Goal: Find specific page/section: Find specific page/section

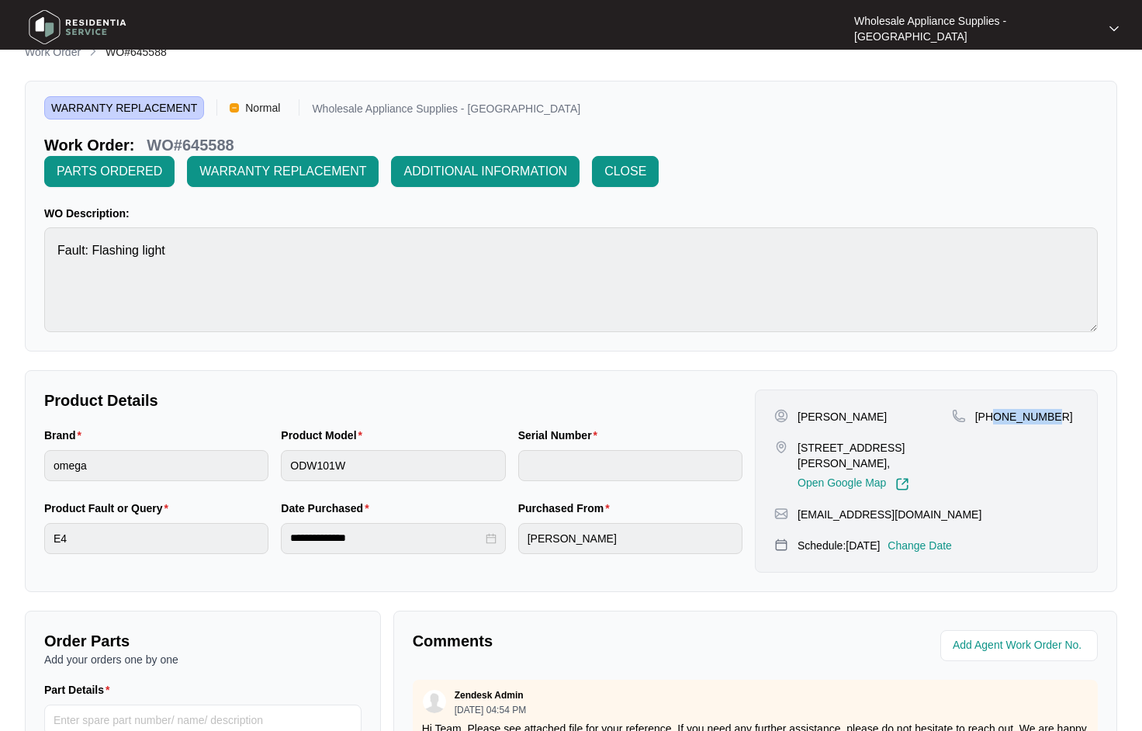
scroll to position [19, 0]
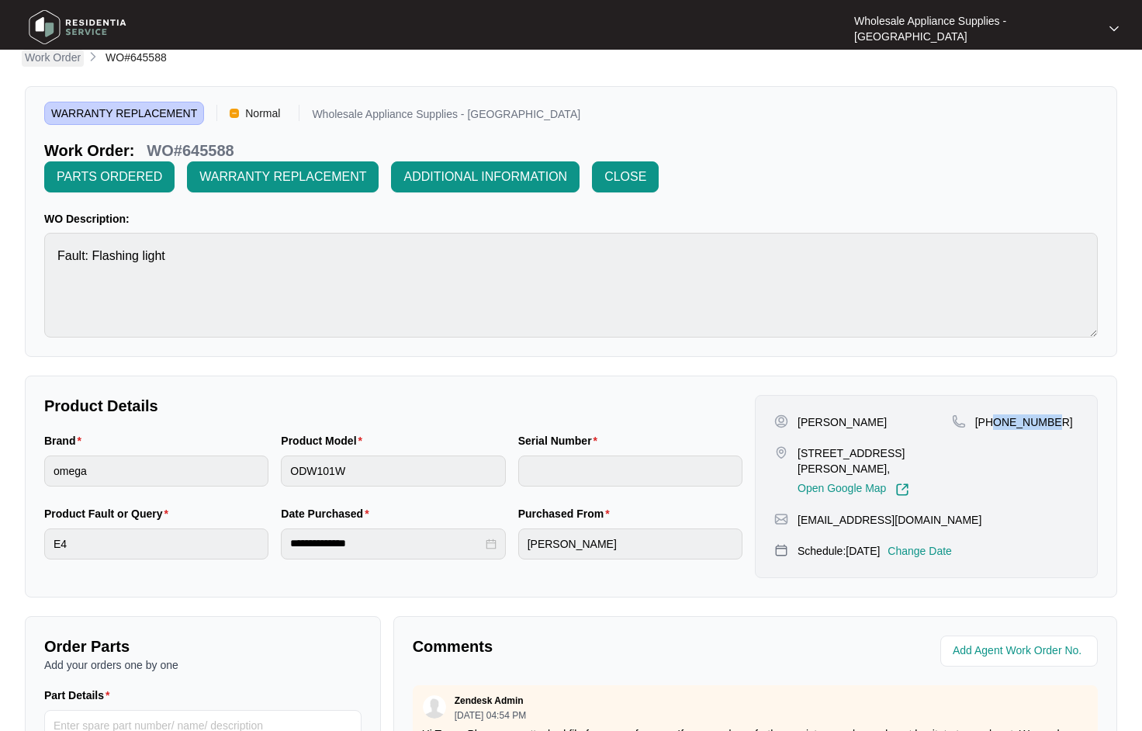
click at [67, 55] on p "Work Order" at bounding box center [53, 58] width 56 height 16
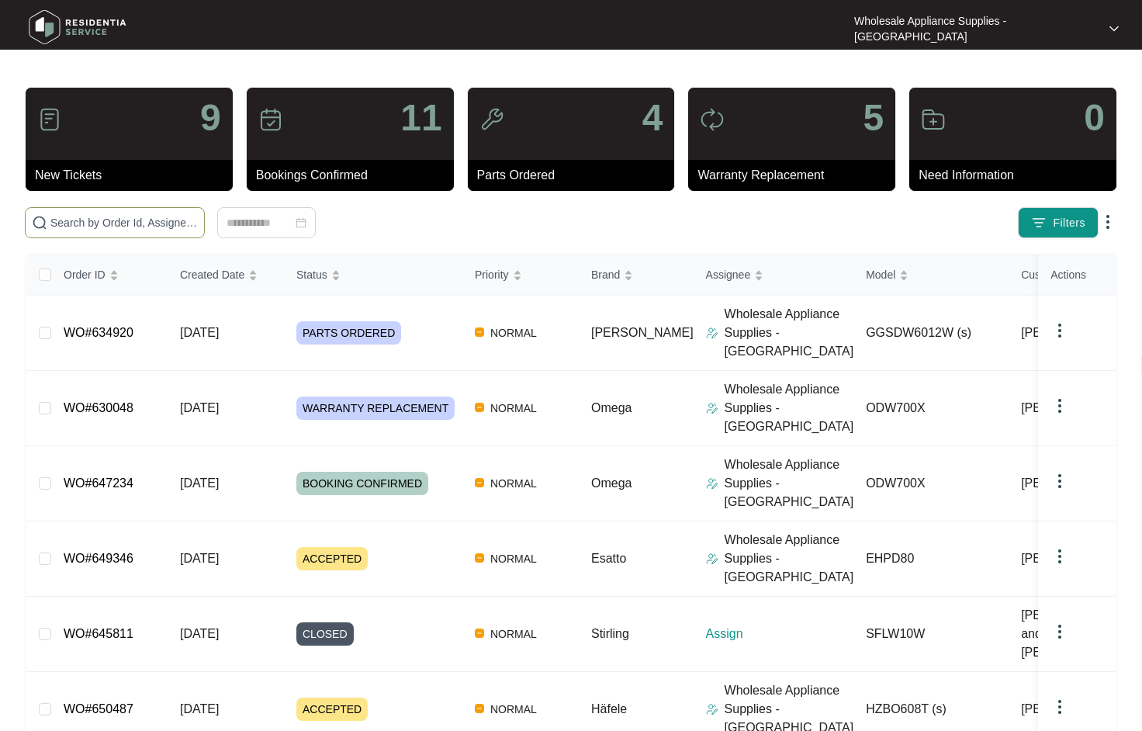
click at [161, 216] on input "text" at bounding box center [123, 222] width 147 height 17
paste input "EHPD80"
type input "EHPD80"
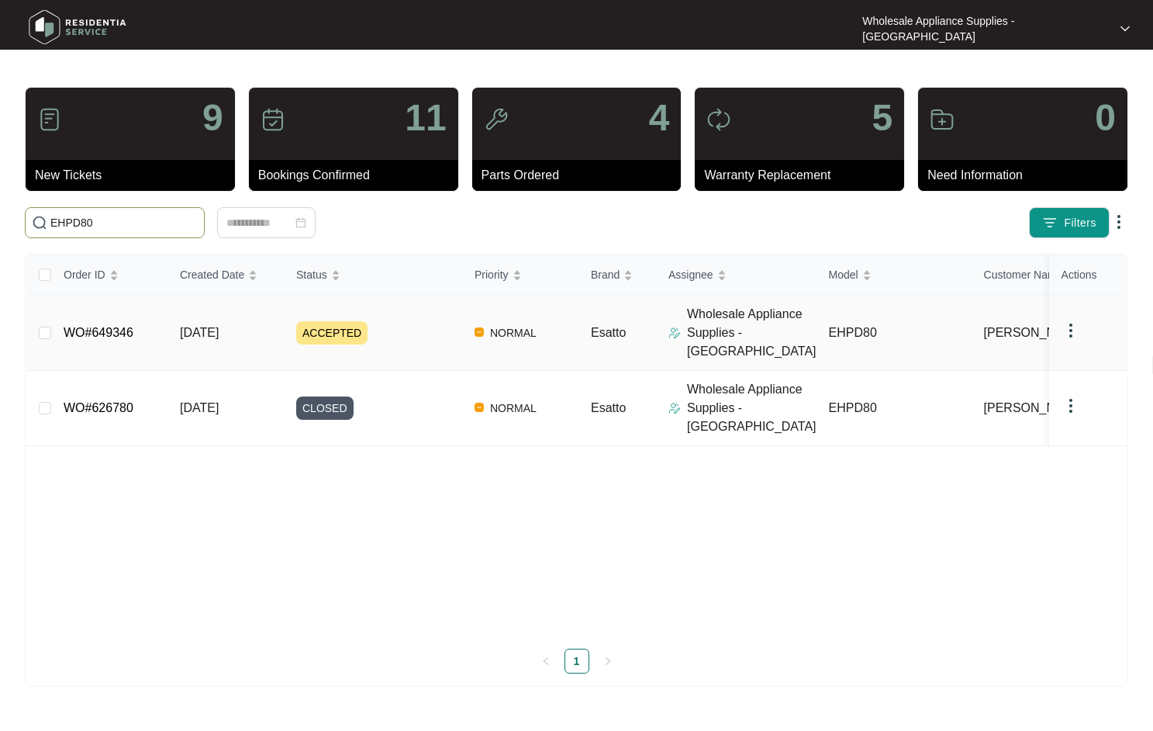
click at [132, 325] on td "WO#649346" at bounding box center [109, 333] width 116 height 75
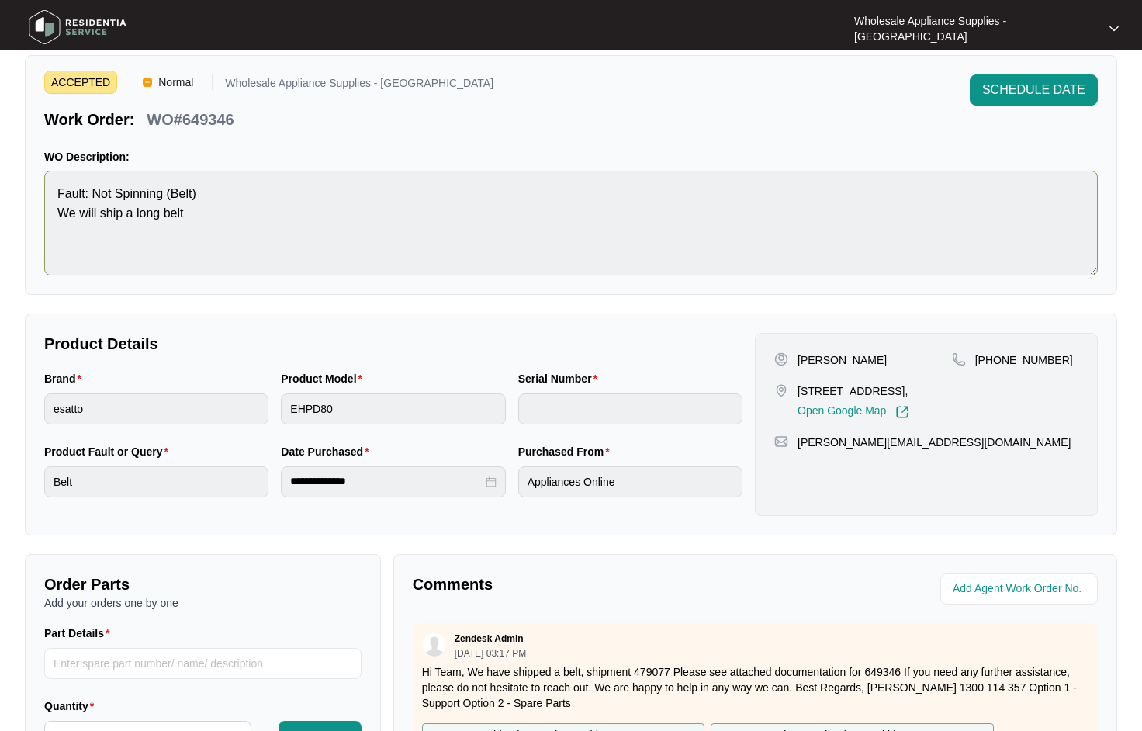
scroll to position [78, 0]
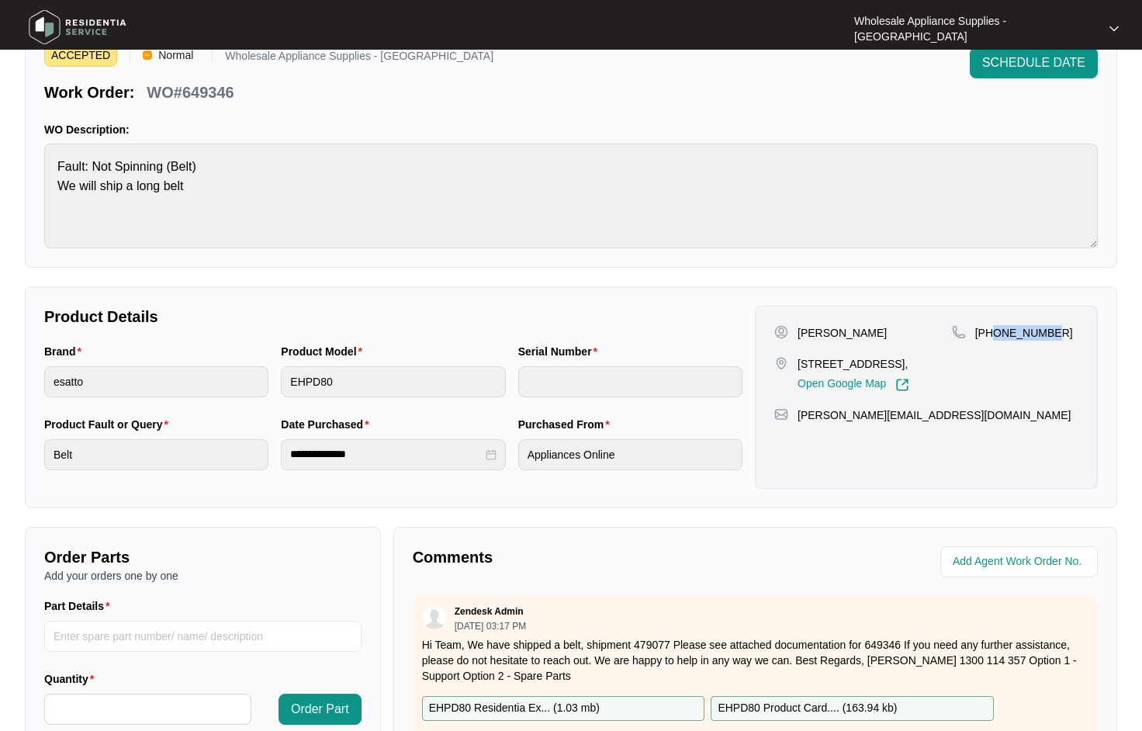
drag, startPoint x: 1053, startPoint y: 330, endPoint x: 994, endPoint y: 334, distance: 59.0
click at [994, 334] on div "[PHONE_NUMBER]" at bounding box center [1015, 333] width 126 height 16
copy p "418974941"
